Goal: Submit feedback/report problem: Submit feedback/report problem

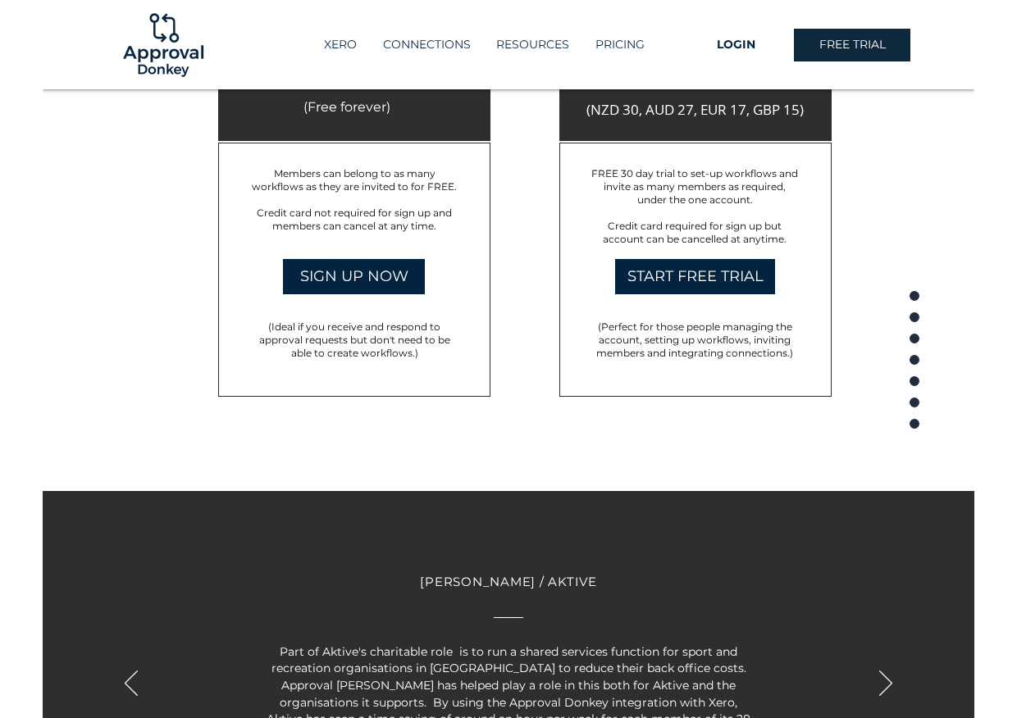
scroll to position [3390, 0]
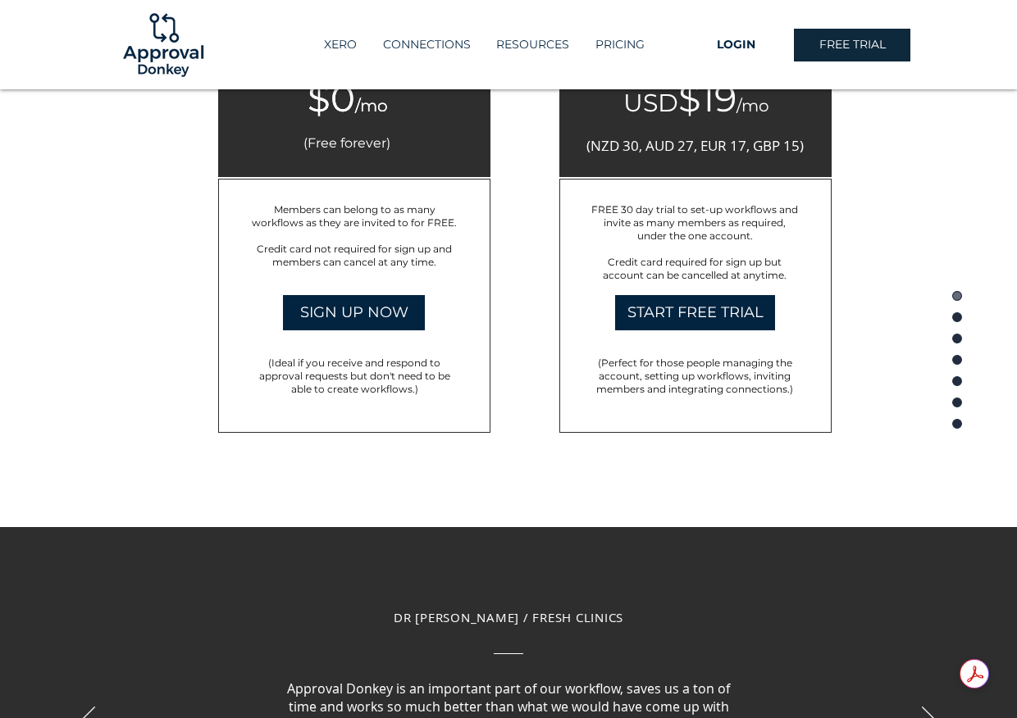
click at [931, 295] on circle "Page" at bounding box center [956, 296] width 9 height 9
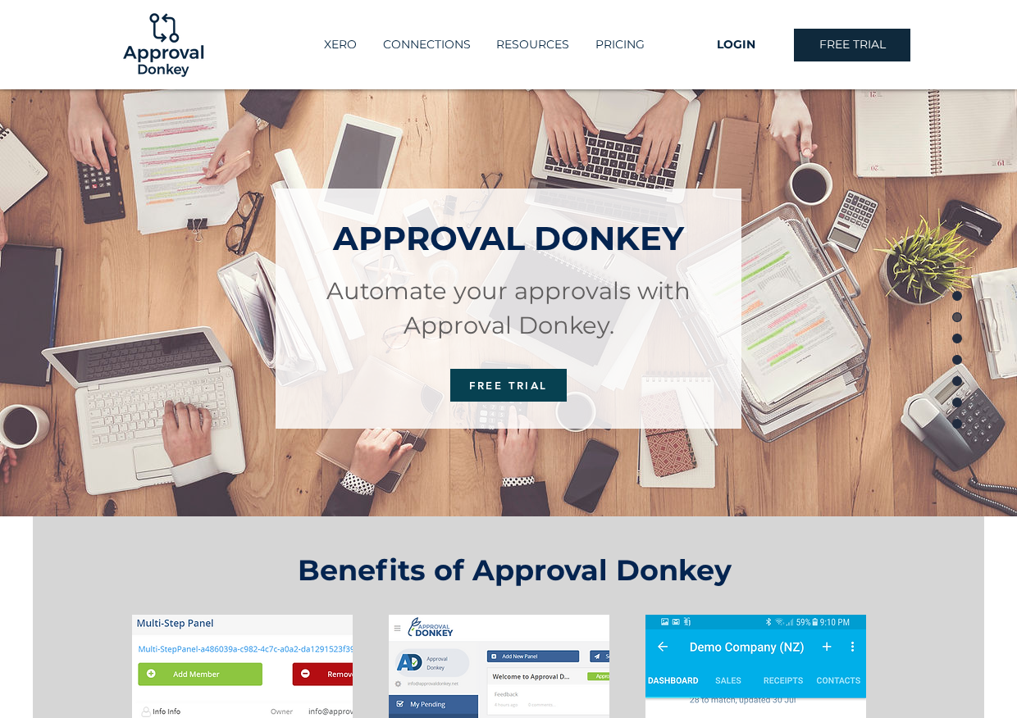
scroll to position [0, 0]
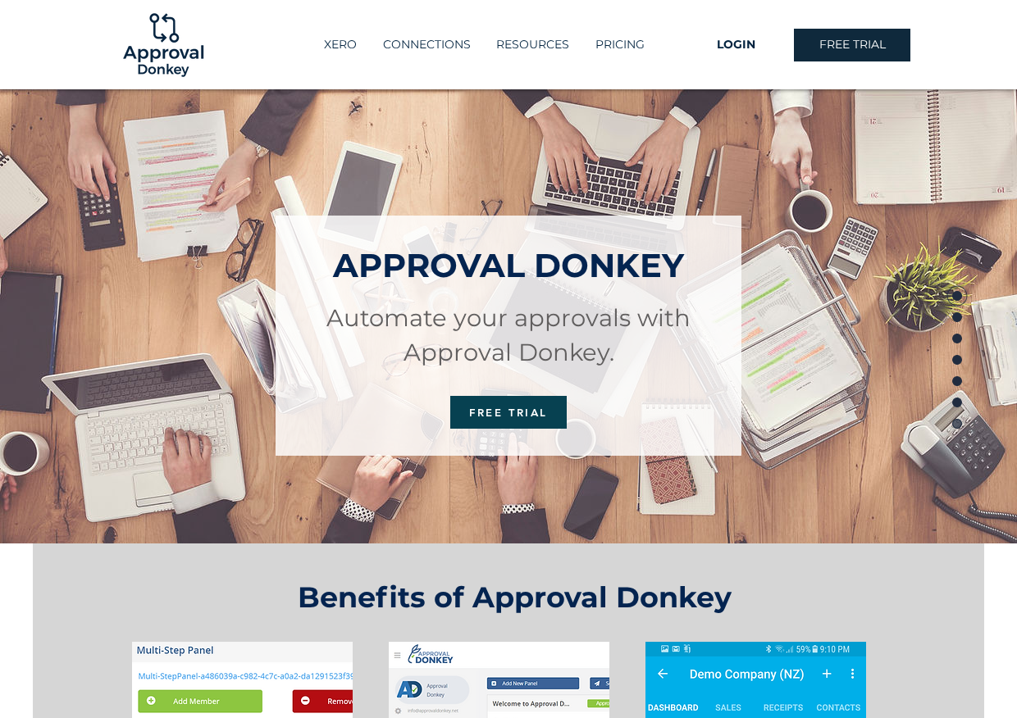
click at [931, 421] on circle "Page" at bounding box center [956, 424] width 9 height 9
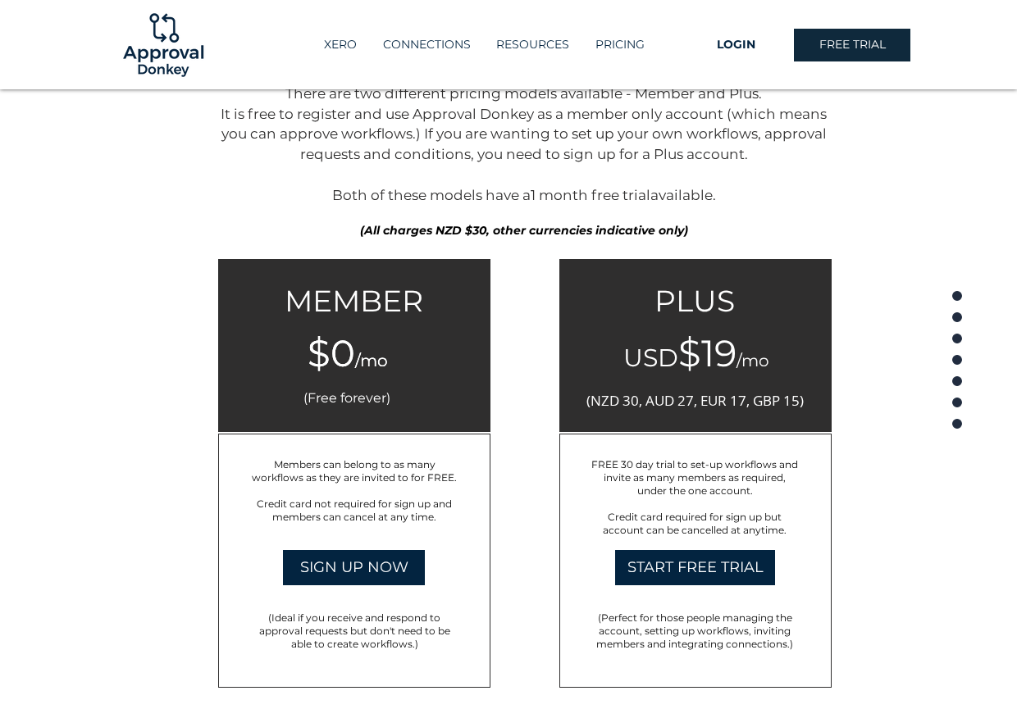
scroll to position [3134, 0]
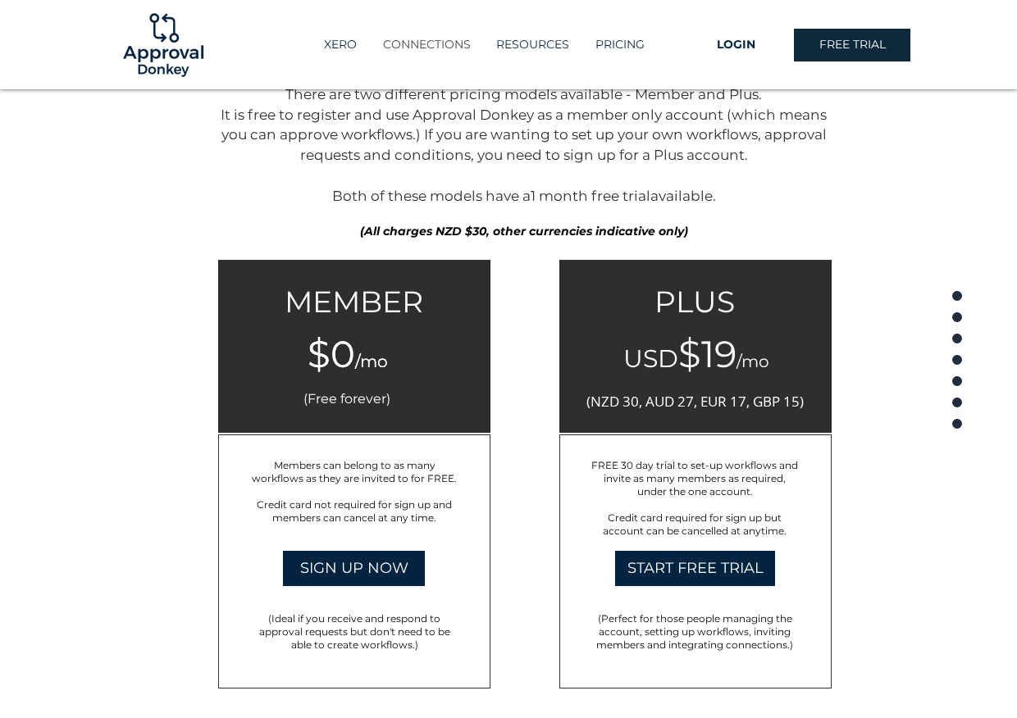
click at [449, 42] on p "CONNECTIONS" at bounding box center [427, 44] width 104 height 27
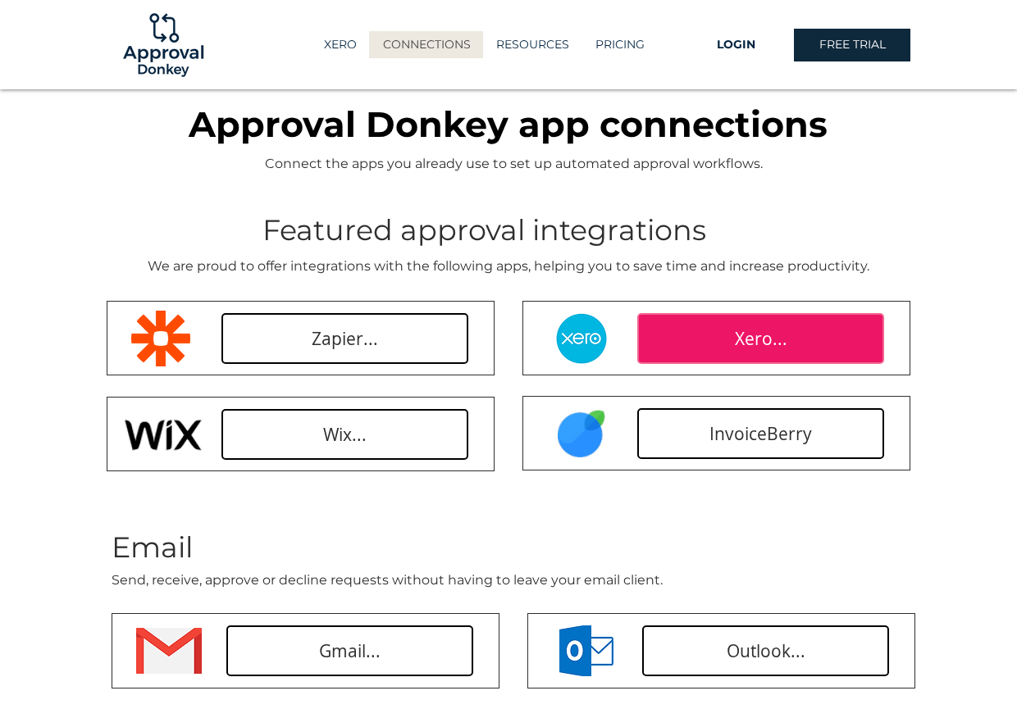
click at [732, 343] on link "Xero..." at bounding box center [760, 338] width 247 height 51
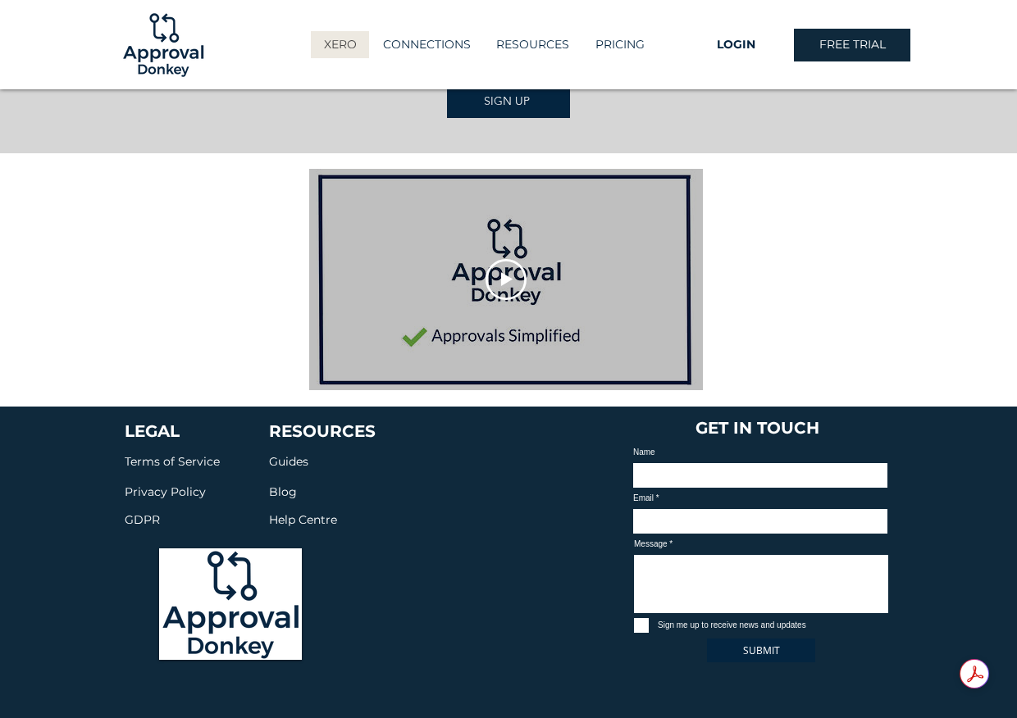
scroll to position [2306, 0]
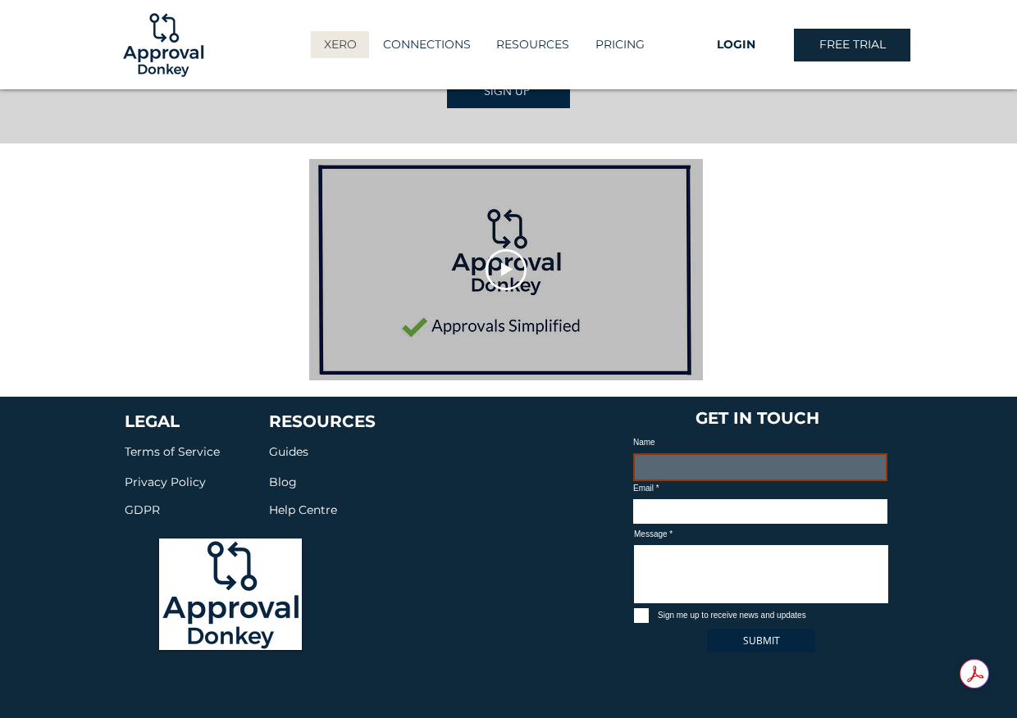
click at [658, 457] on input "Name" at bounding box center [760, 468] width 254 height 28
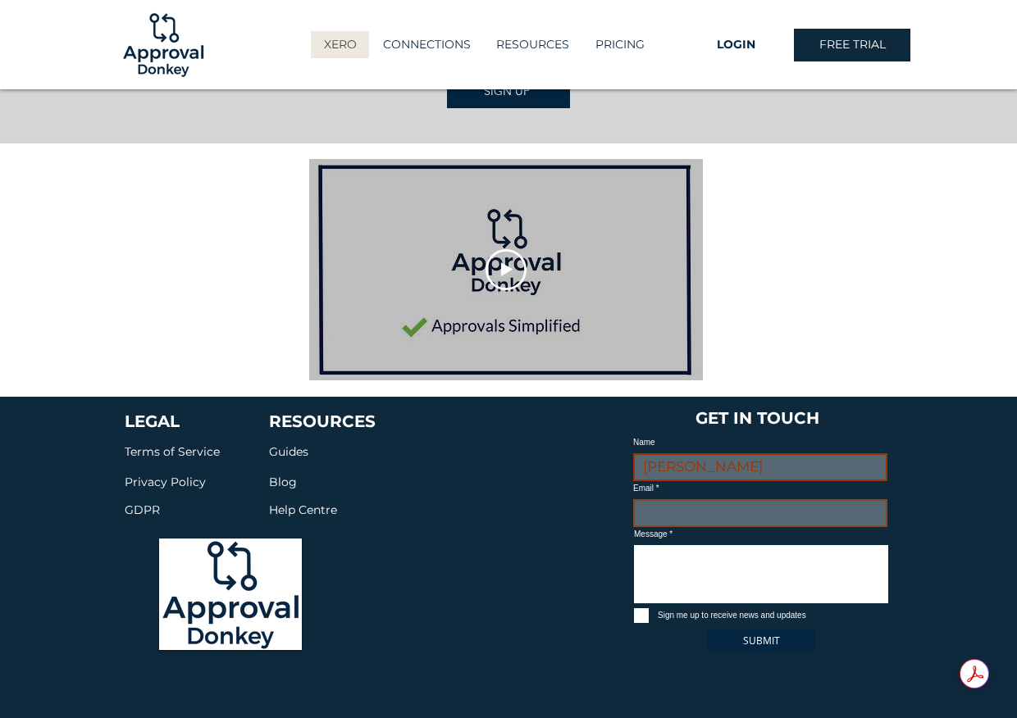
type input "[PERSON_NAME]"
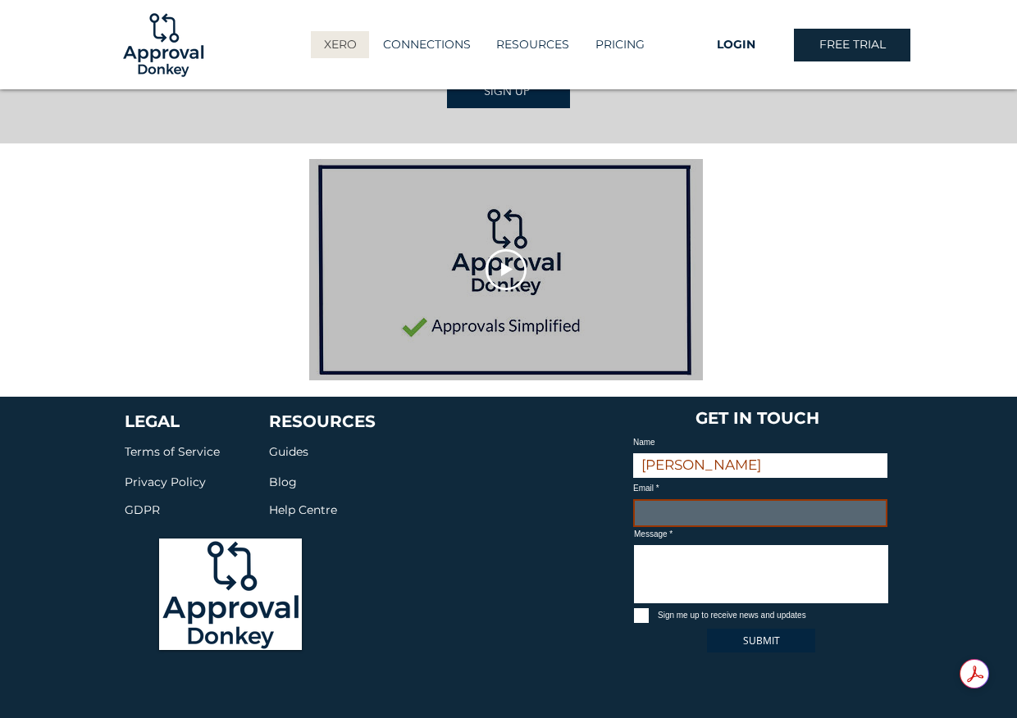
click at [765, 499] on input "Email" at bounding box center [760, 513] width 254 height 28
type input "[PERSON_NAME][EMAIL_ADDRESS][PERSON_NAME][DOMAIN_NAME]"
click at [547, 523] on div "LEGAL Terms of Service Privacy Policy GDPR RESOURCES Guides Blog Help Centre GE…" at bounding box center [508, 566] width 1017 height 338
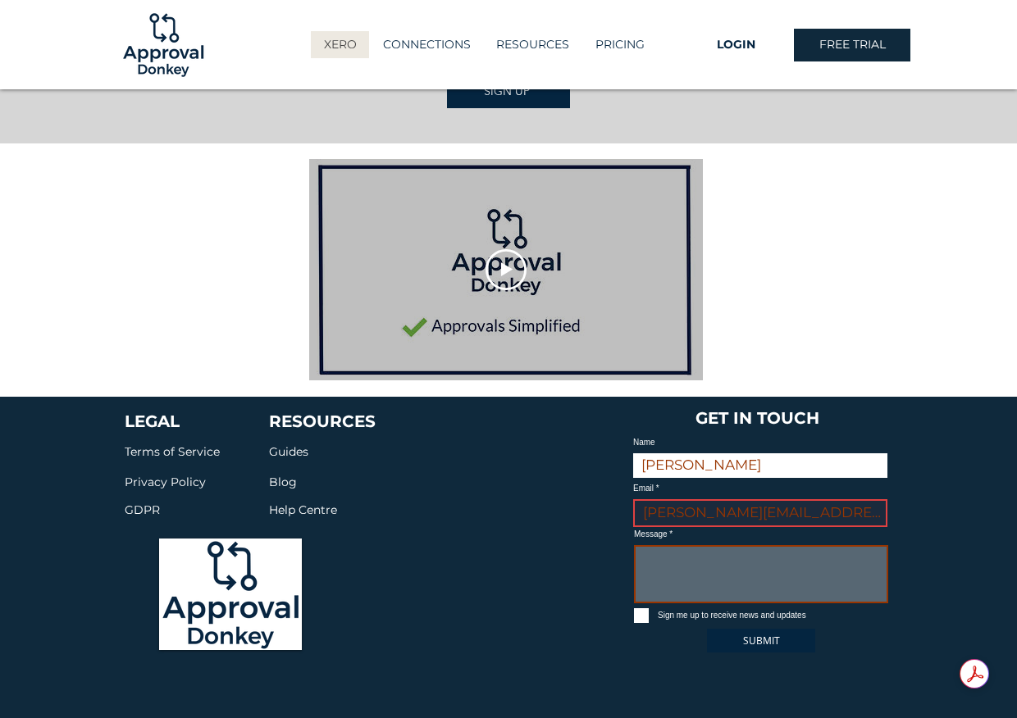
click at [663, 546] on textarea "Message" at bounding box center [761, 574] width 254 height 58
type textarea "Hi, we are looking for a workflow approval solution for Xero expense (and AP & …"
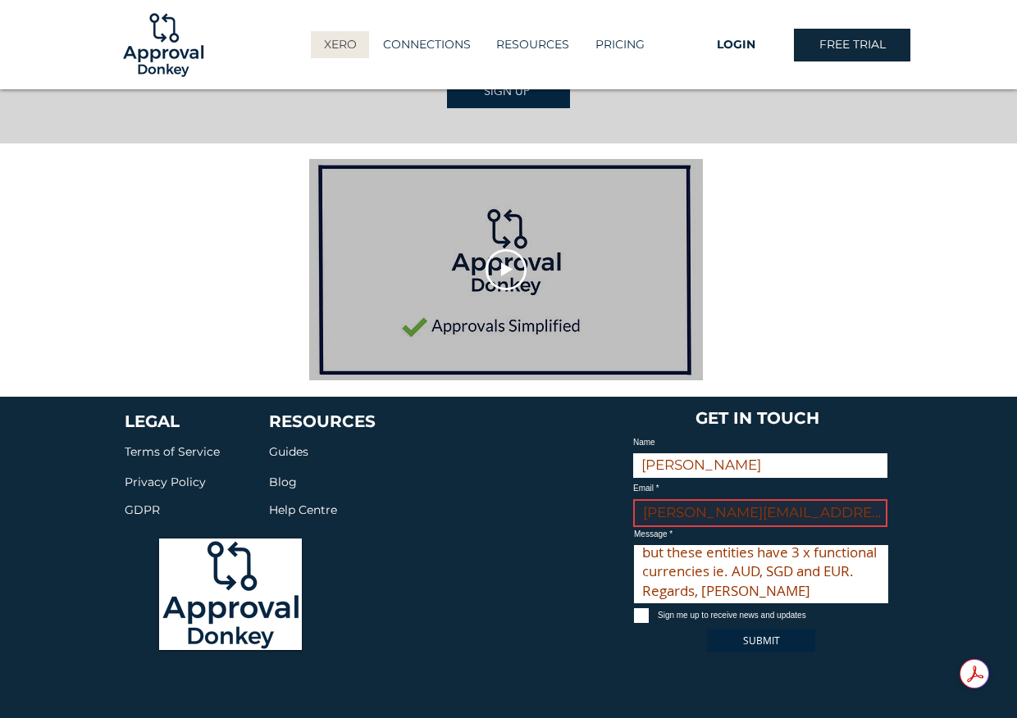
click at [764, 634] on span "SUBMIT" at bounding box center [761, 641] width 37 height 14
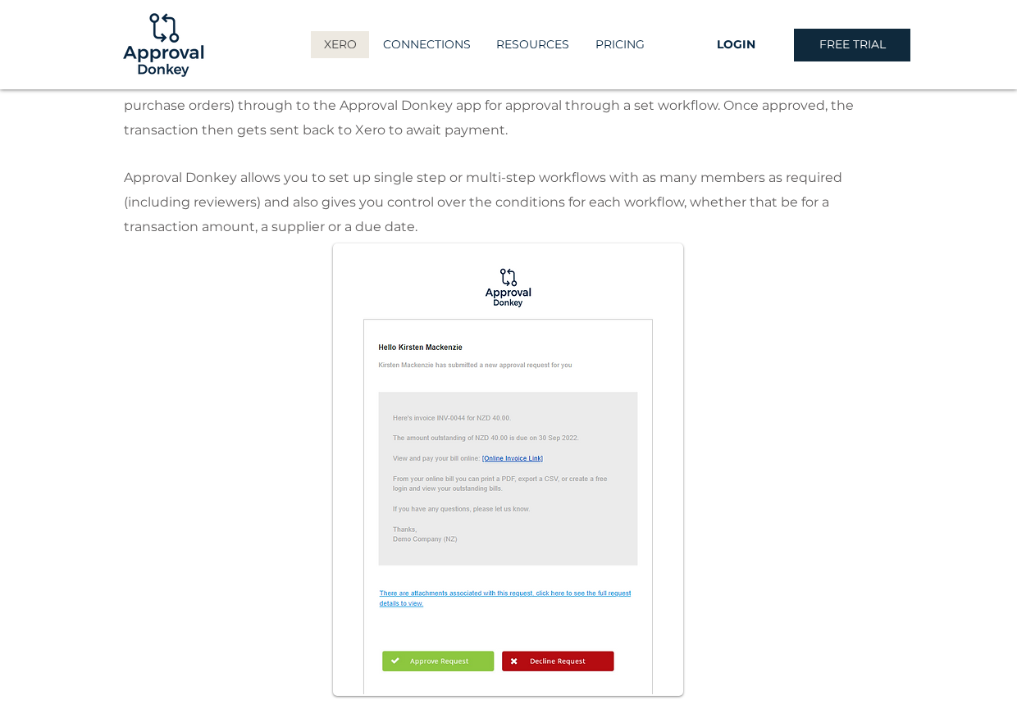
scroll to position [830, 0]
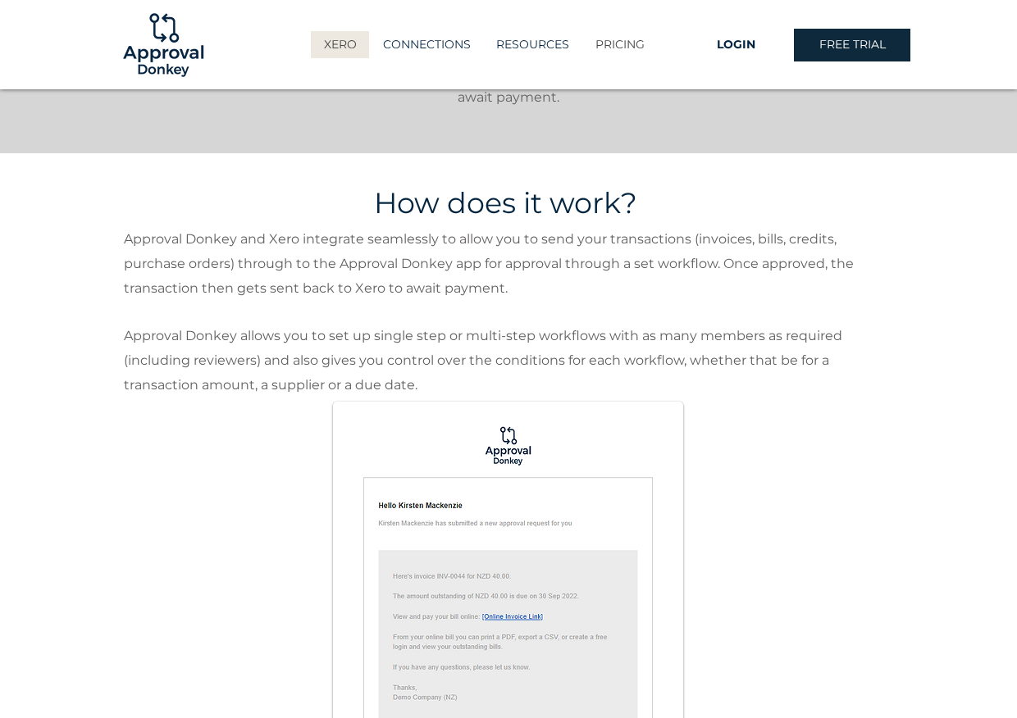
click at [609, 47] on p "PRICING" at bounding box center [620, 44] width 66 height 27
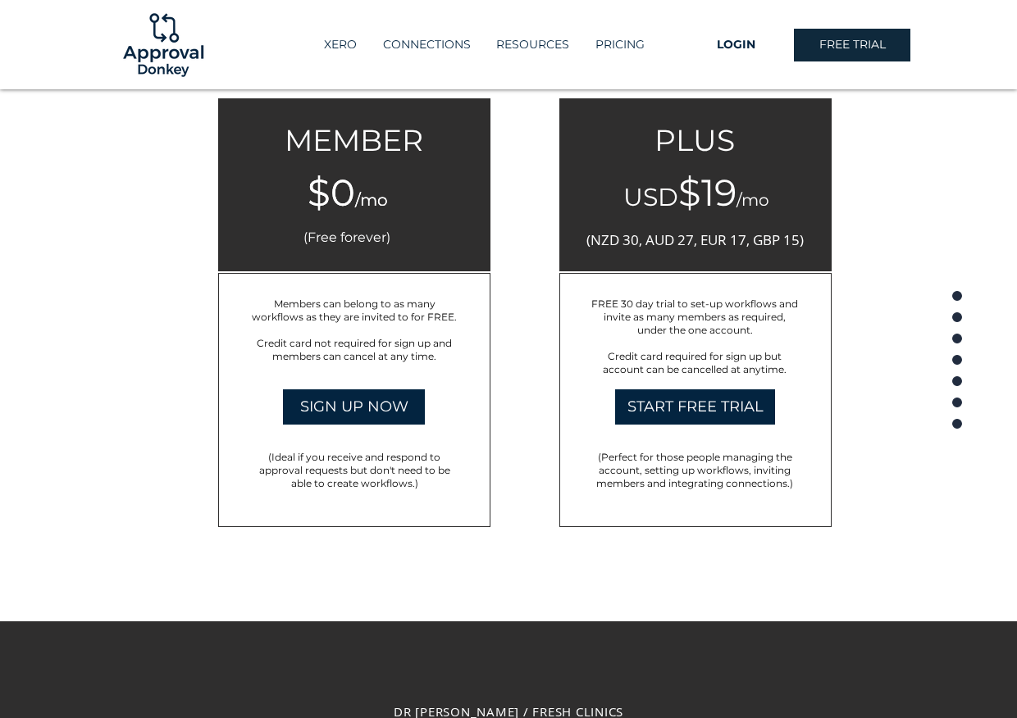
scroll to position [3271, 0]
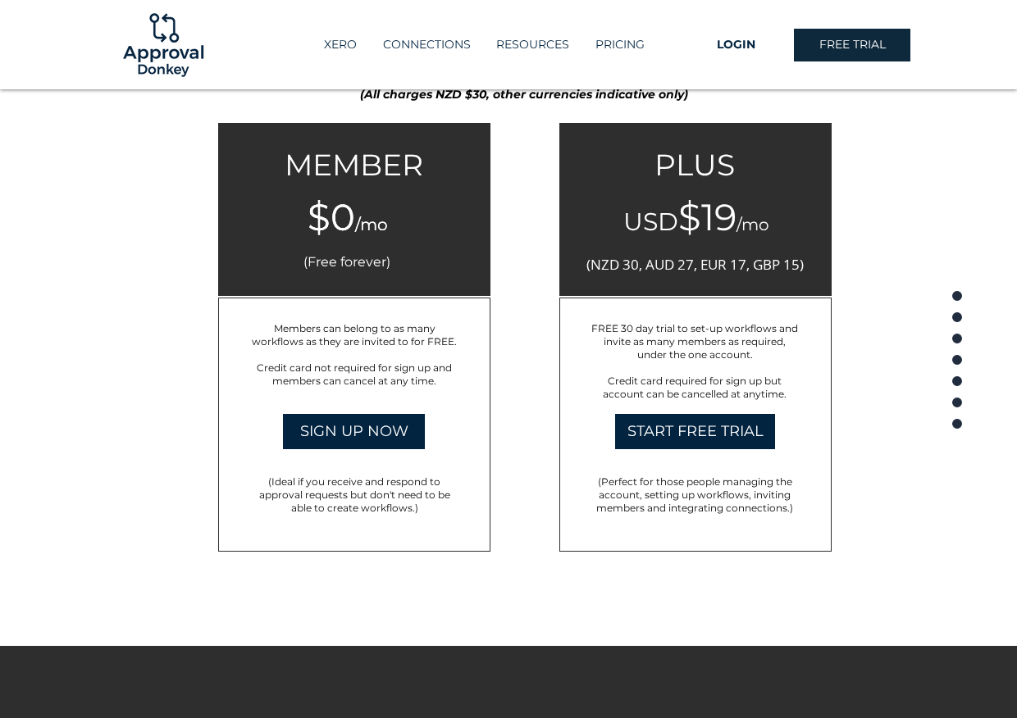
drag, startPoint x: 120, startPoint y: 226, endPoint x: 179, endPoint y: 199, distance: 64.6
click at [120, 226] on div at bounding box center [508, 263] width 1017 height 766
